Goal: Task Accomplishment & Management: Use online tool/utility

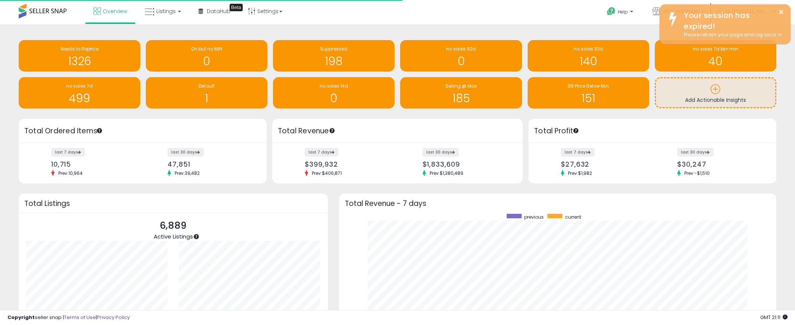
scroll to position [141, 423]
click at [119, 14] on span "Overview" at bounding box center [115, 10] width 24 height 7
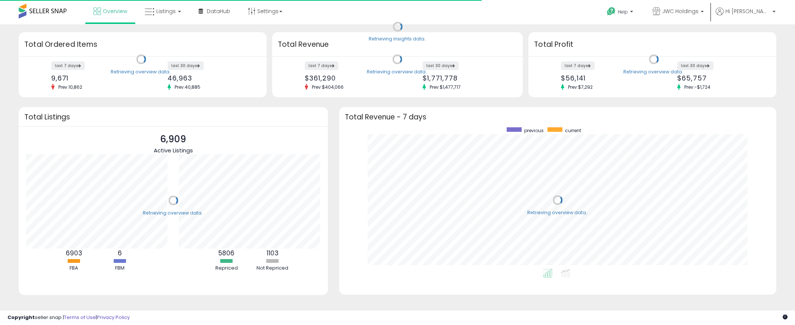
scroll to position [141, 423]
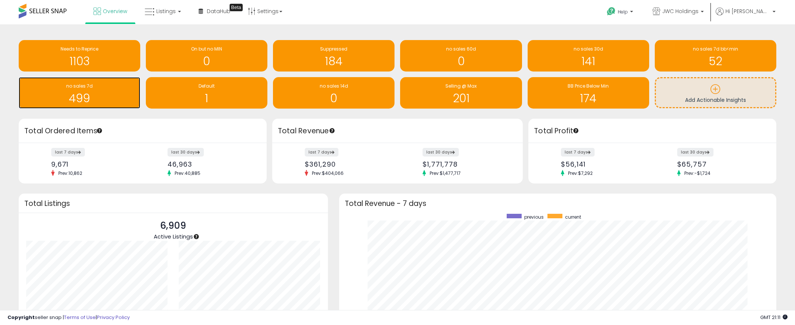
click at [93, 100] on h1 "499" at bounding box center [79, 98] width 114 height 12
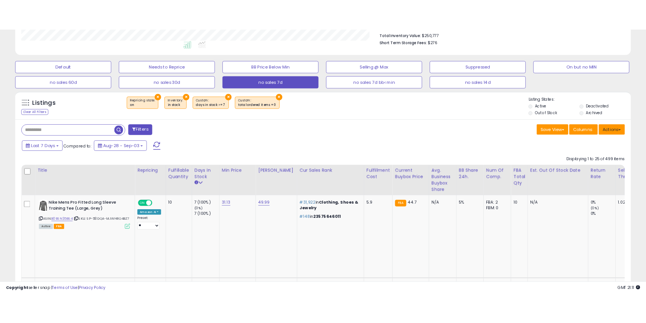
scroll to position [153, 440]
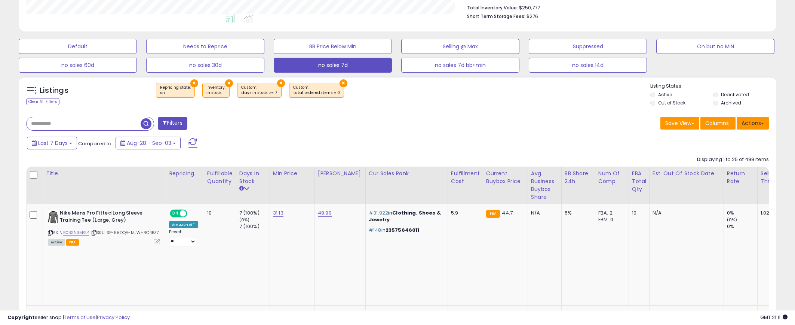
click at [744, 126] on button "Actions" at bounding box center [753, 123] width 32 height 13
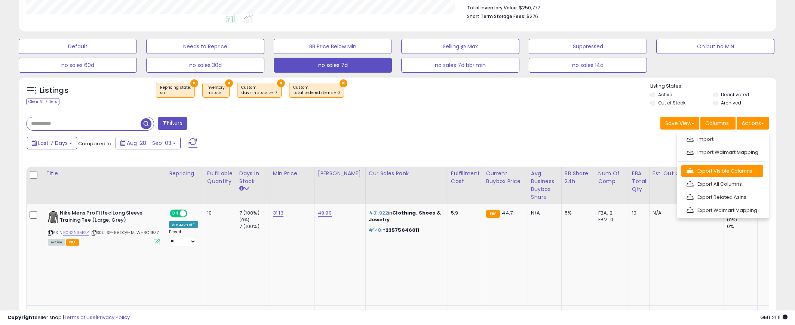
click at [746, 175] on link "Export Visible Columns" at bounding box center [723, 171] width 82 height 12
